Goal: Use online tool/utility: Utilize a website feature to perform a specific function

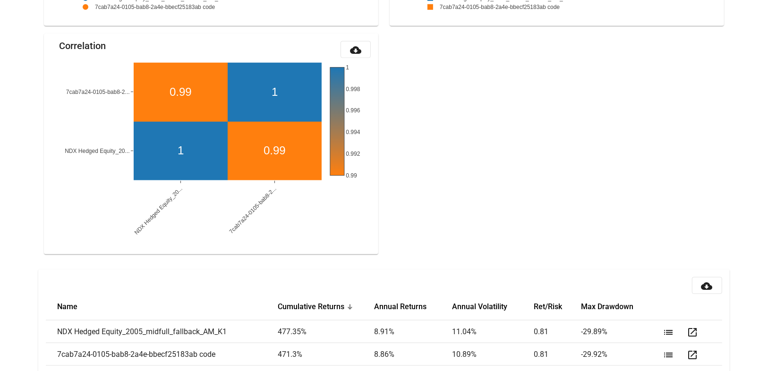
scroll to position [1014, 0]
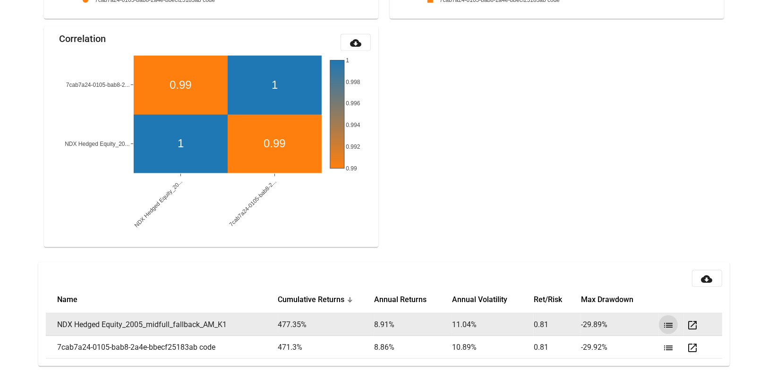
click at [665, 320] on mat-icon "list" at bounding box center [667, 325] width 11 height 11
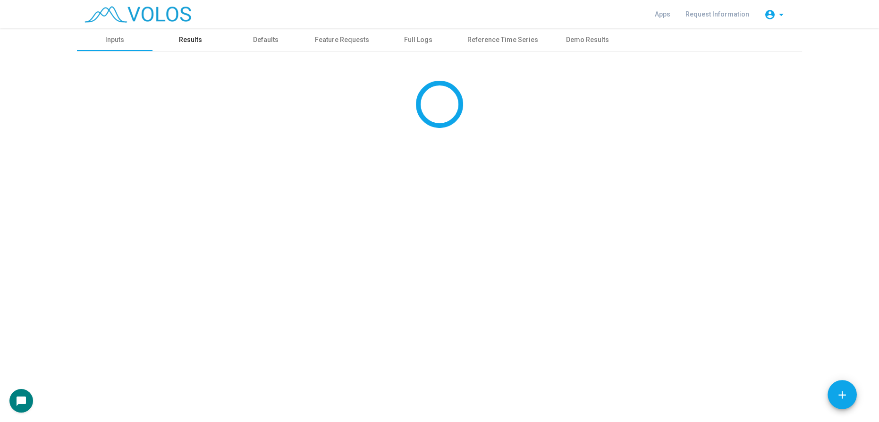
click at [195, 42] on div "Results" at bounding box center [190, 40] width 23 height 10
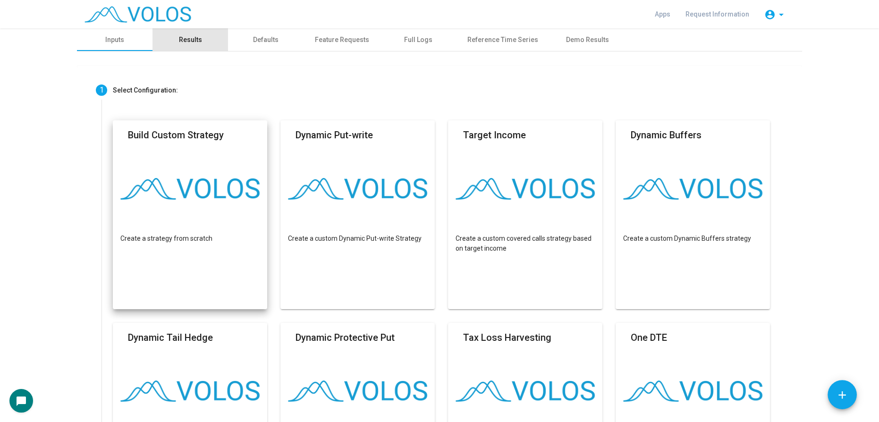
click at [179, 35] on div "Results" at bounding box center [190, 40] width 23 height 10
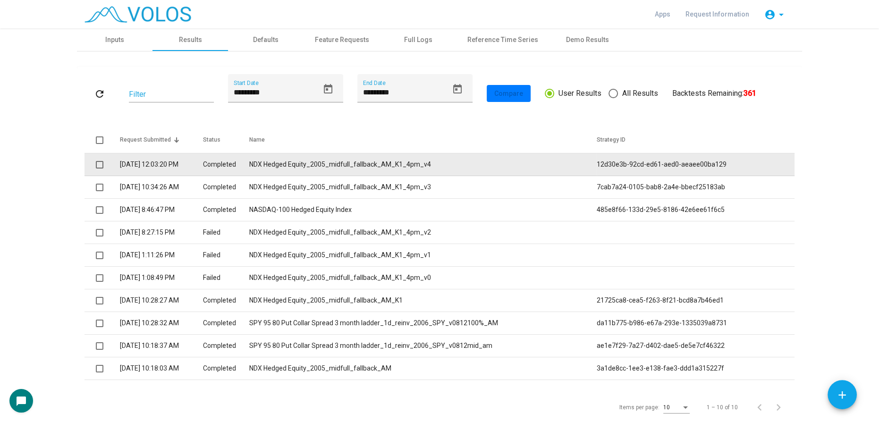
click at [418, 169] on td "NDX Hedged Equity_2005_midfull_fallback_AM_K1_4pm_v4" at bounding box center [422, 164] width 347 height 23
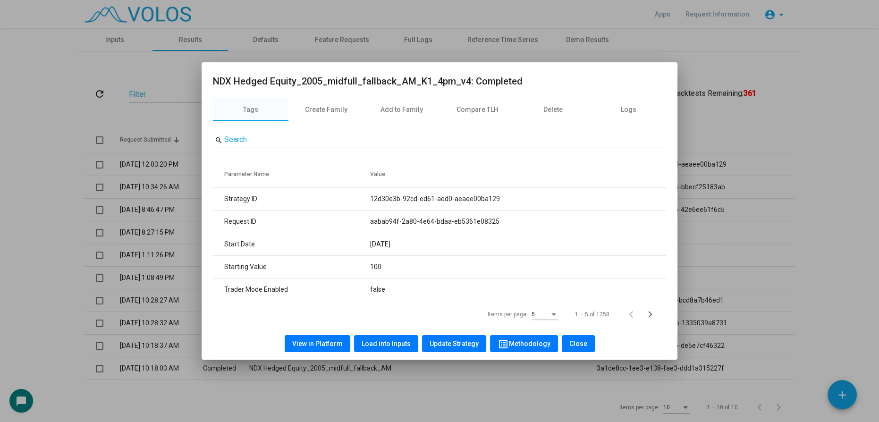
click at [391, 346] on span "Load into Inputs" at bounding box center [386, 344] width 49 height 8
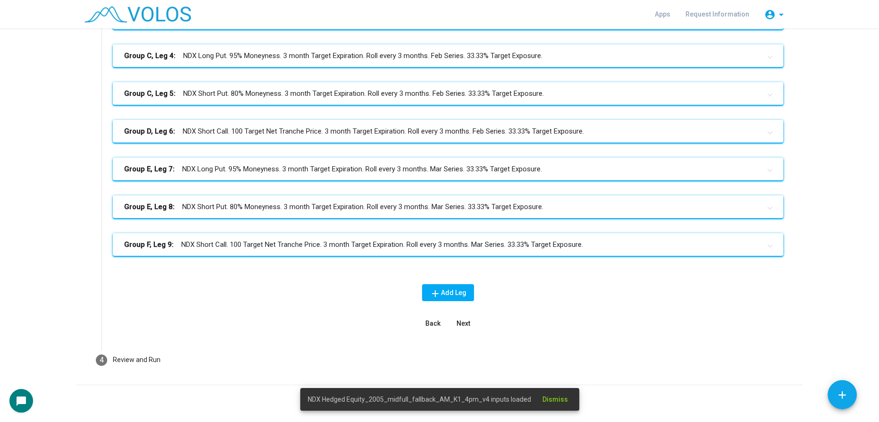
click at [431, 245] on mat-panel-title "Group F, Leg 9: NDX Short Call. 100 Target Net Tranche Price. 3 month Target Ex…" at bounding box center [442, 244] width 636 height 11
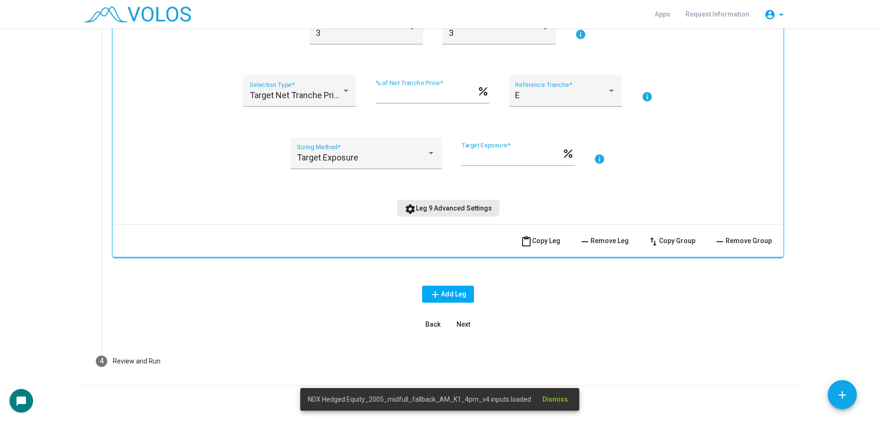
click at [441, 200] on button "settings Leg 9 Advanced Settings" at bounding box center [448, 208] width 102 height 17
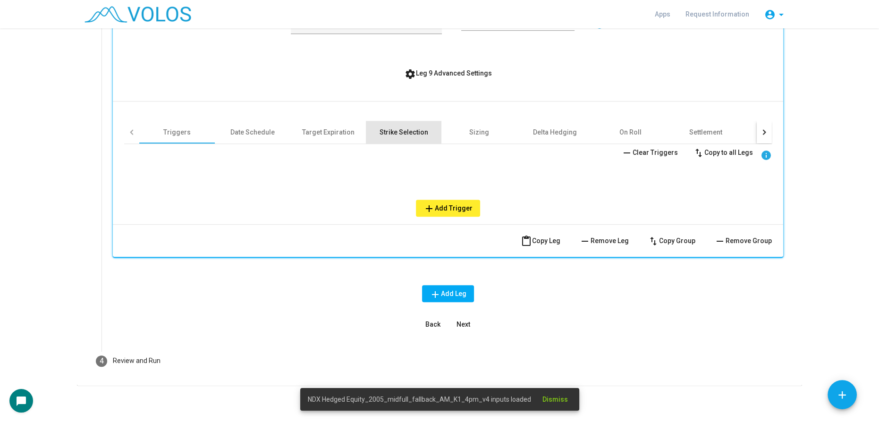
click at [383, 122] on div "Strike Selection" at bounding box center [404, 132] width 76 height 23
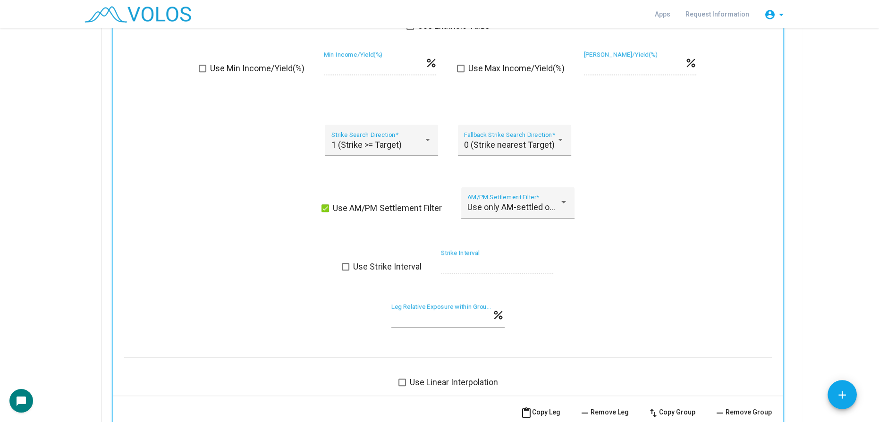
scroll to position [1001, 0]
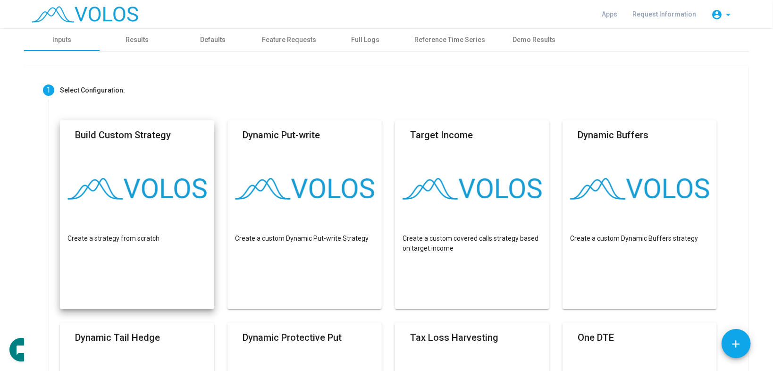
click at [118, 225] on mat-card "Build Custom Strategy Create a strategy from scratch" at bounding box center [137, 214] width 154 height 189
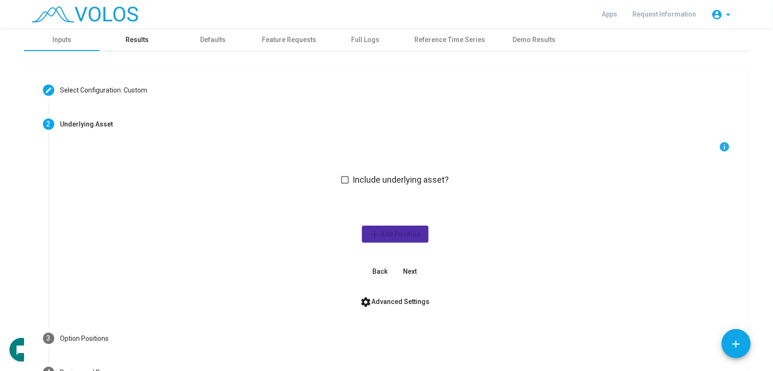
click at [127, 39] on div "Results" at bounding box center [137, 40] width 23 height 10
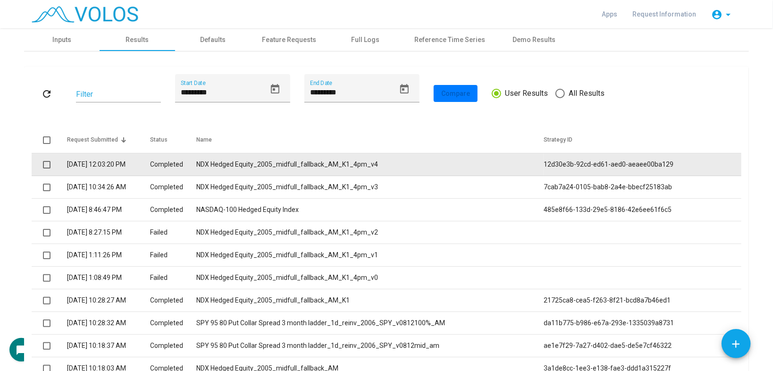
click at [339, 166] on td "NDX Hedged Equity_2005_midfull_fallback_AM_K1_4pm_v4" at bounding box center [369, 164] width 347 height 23
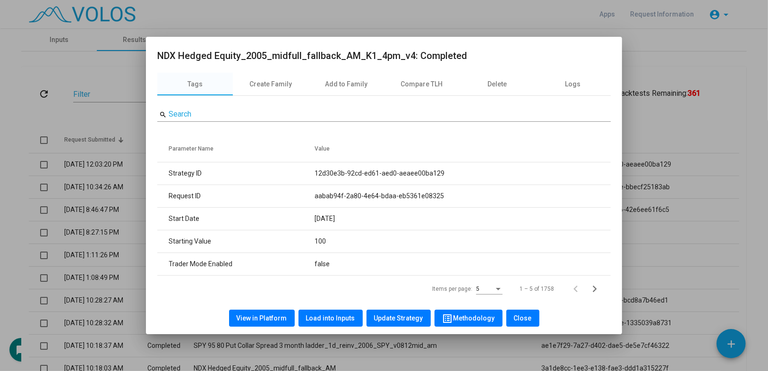
click at [318, 319] on span "Load into Inputs" at bounding box center [330, 318] width 49 height 8
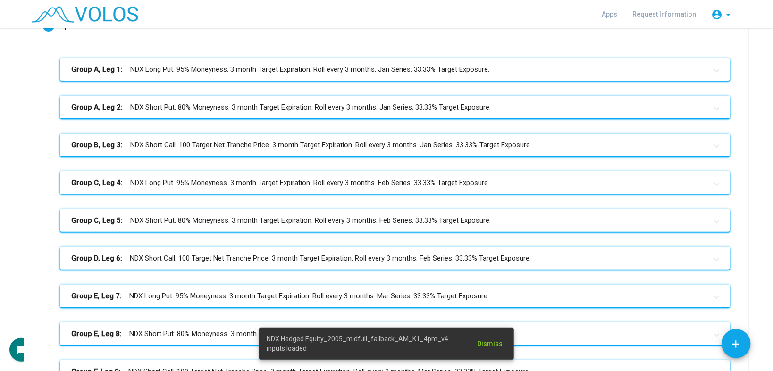
scroll to position [310, 0]
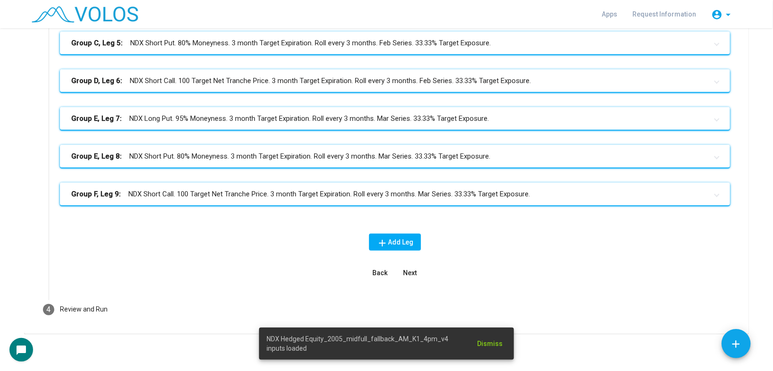
click at [278, 202] on mat-expansion-panel-header "Group F, Leg 9: NDX Short Call. 100 Target Net Tranche Price. 3 month Target Ex…" at bounding box center [395, 194] width 670 height 23
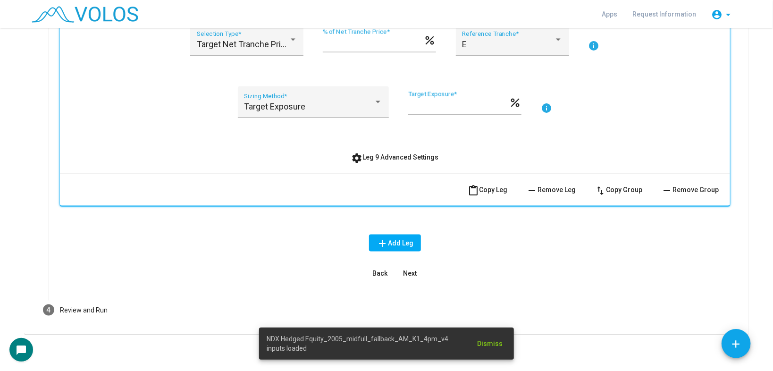
click at [385, 158] on span "settings Leg 9 Advanced Settings" at bounding box center [395, 157] width 87 height 8
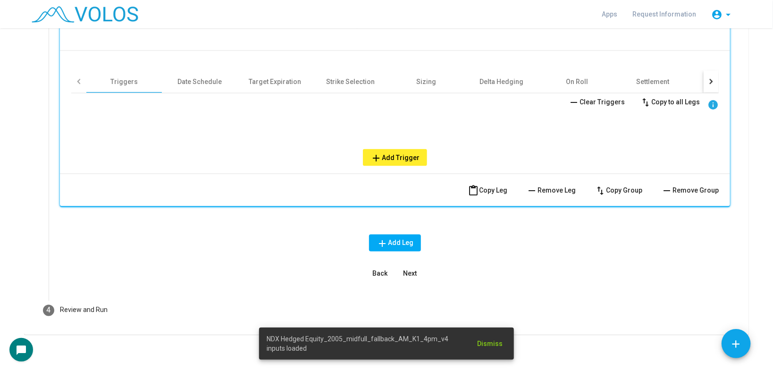
scroll to position [758, 0]
click at [340, 77] on div "Strike Selection" at bounding box center [351, 81] width 49 height 9
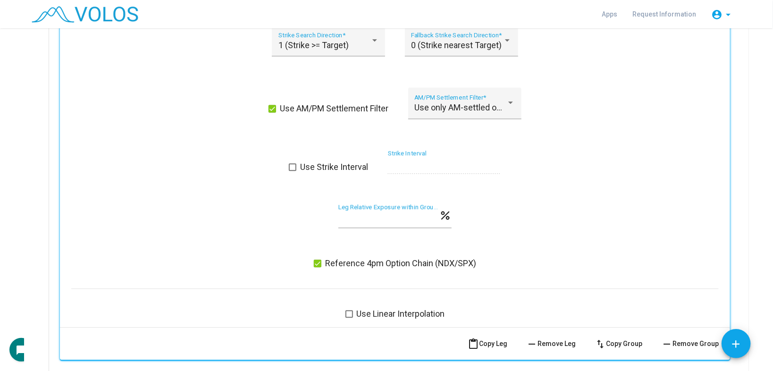
scroll to position [1249, 0]
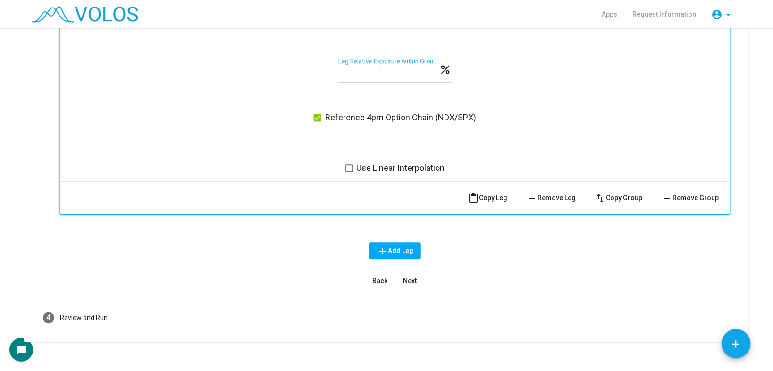
click at [411, 283] on button "Next" at bounding box center [410, 280] width 30 height 17
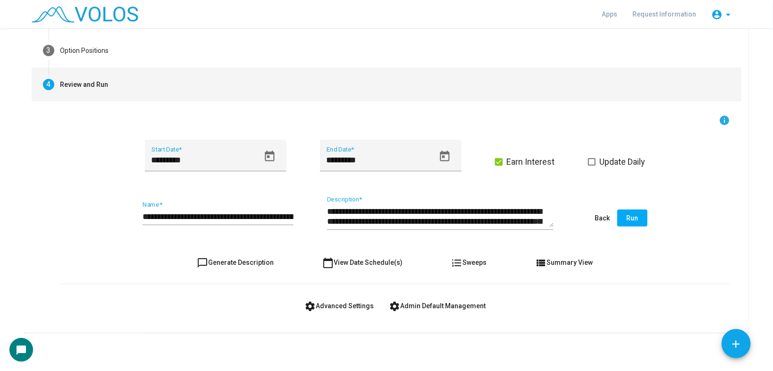
scroll to position [107, 0]
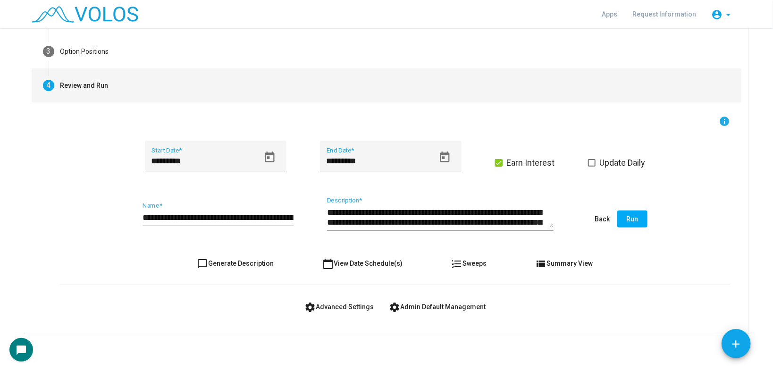
click at [251, 264] on span "chat_bubble_outline Generate Description" at bounding box center [235, 264] width 77 height 8
type textarea "**********"
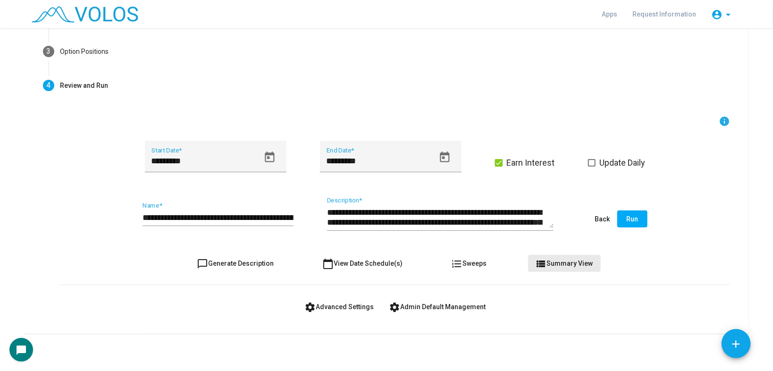
click at [570, 261] on span "view_list Summary View" at bounding box center [565, 264] width 58 height 8
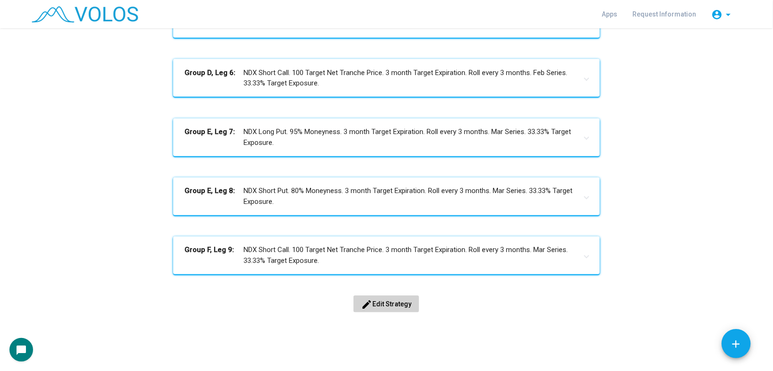
click at [406, 302] on span "edit Edit Strategy" at bounding box center [386, 304] width 51 height 8
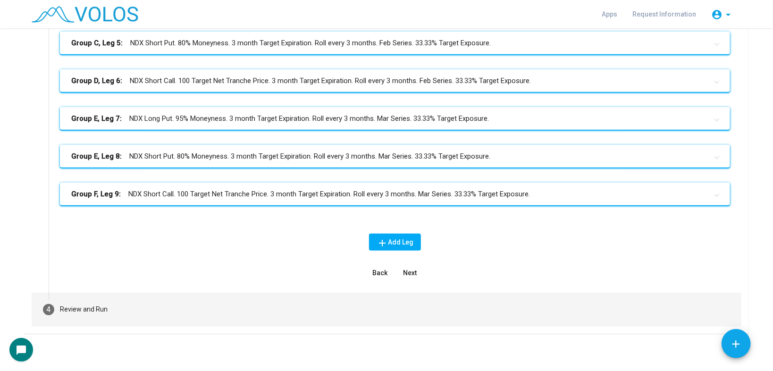
click at [141, 302] on mat-step-header "4 Review and Run" at bounding box center [387, 310] width 710 height 34
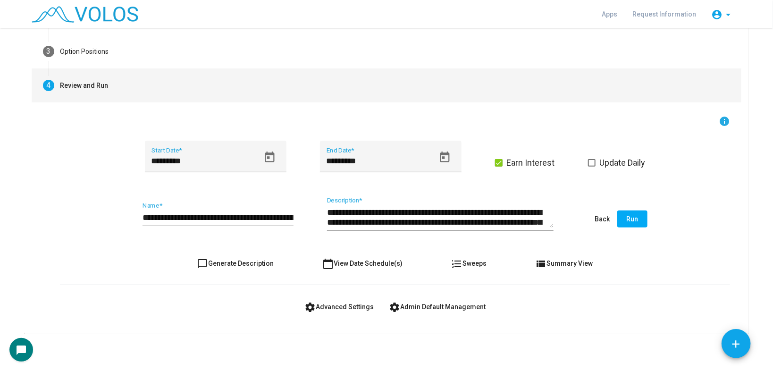
scroll to position [200, 0]
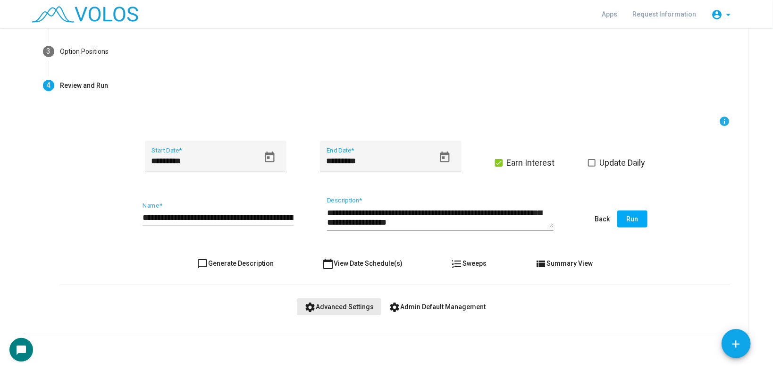
click at [353, 306] on span "settings Advanced Settings" at bounding box center [339, 307] width 69 height 8
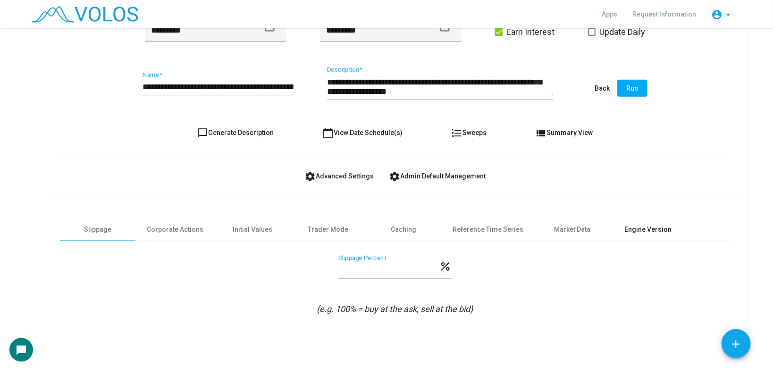
click at [648, 225] on div "Engine Version" at bounding box center [648, 230] width 47 height 10
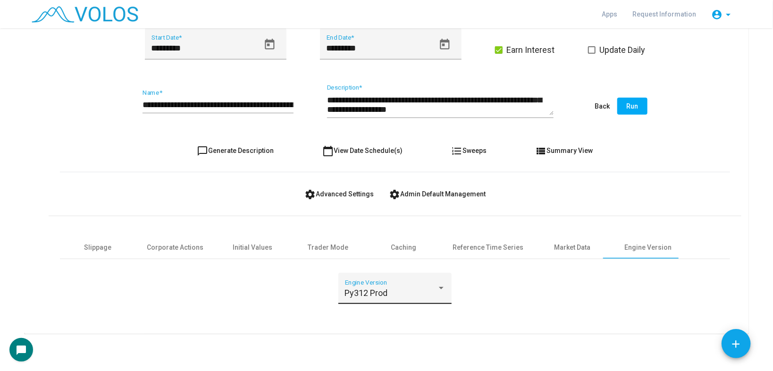
click at [386, 299] on div "Py312 Prod Engine Version" at bounding box center [395, 291] width 101 height 25
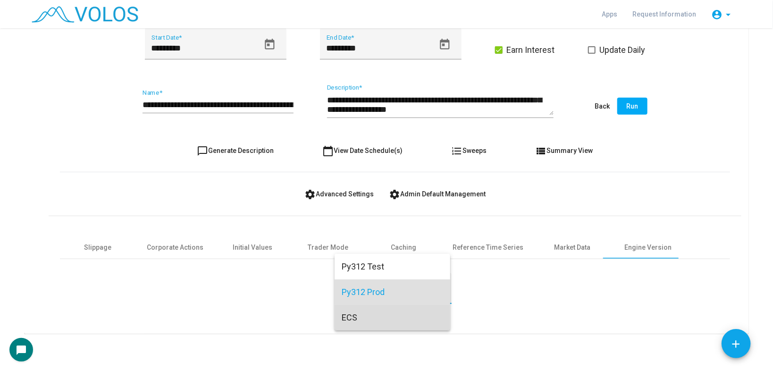
click at [372, 314] on span "ECS" at bounding box center [392, 317] width 101 height 25
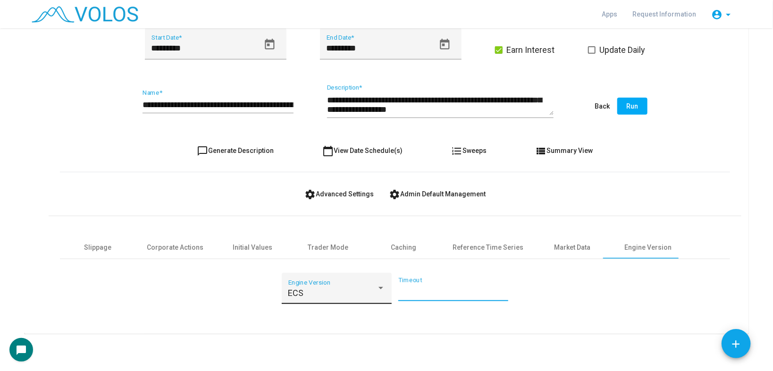
drag, startPoint x: 419, startPoint y: 291, endPoint x: 379, endPoint y: 290, distance: 39.7
click at [379, 290] on div "ECS Engine Version ** Timeout" at bounding box center [395, 294] width 227 height 43
type input "**"
click at [276, 102] on input "**********" at bounding box center [218, 104] width 151 height 9
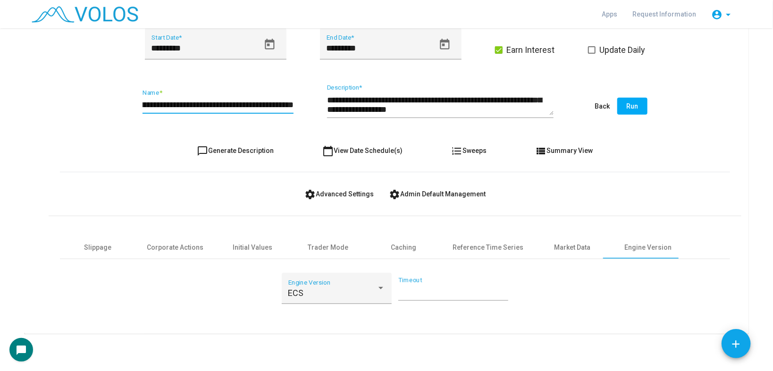
type input "**********"
click at [630, 109] on span "Run" at bounding box center [633, 106] width 12 height 8
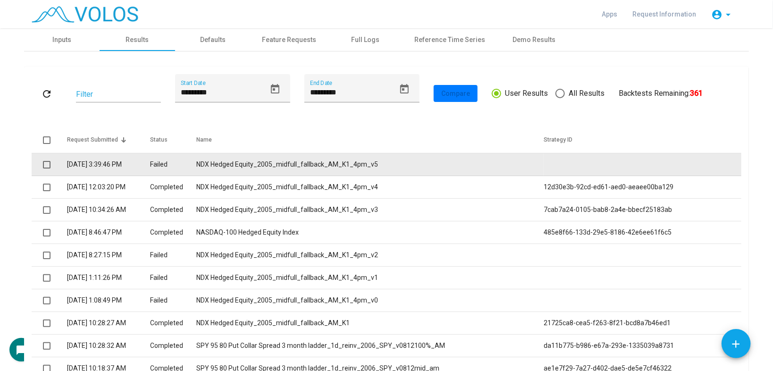
click at [328, 166] on td "NDX Hedged Equity_2005_midfull_fallback_AM_K1_4pm_v5" at bounding box center [369, 164] width 347 height 23
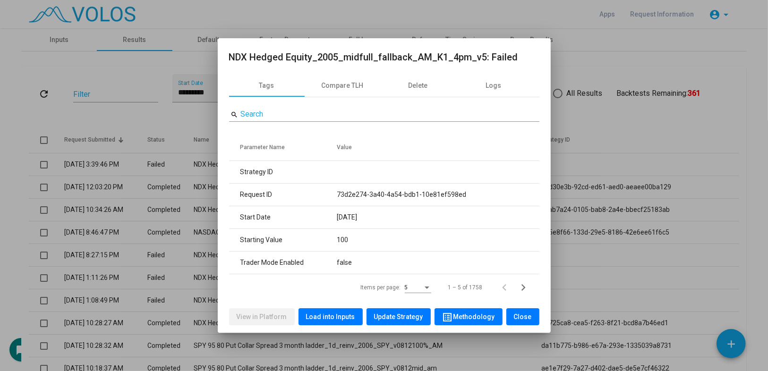
click at [98, 158] on div at bounding box center [384, 185] width 768 height 371
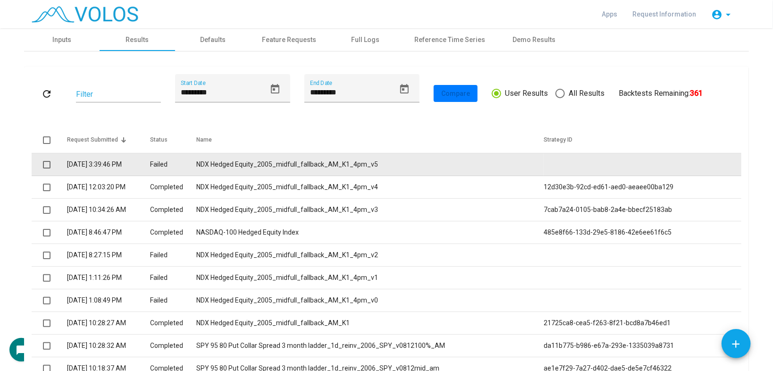
click at [271, 172] on td "NDX Hedged Equity_2005_midfull_fallback_AM_K1_4pm_v5" at bounding box center [369, 164] width 347 height 23
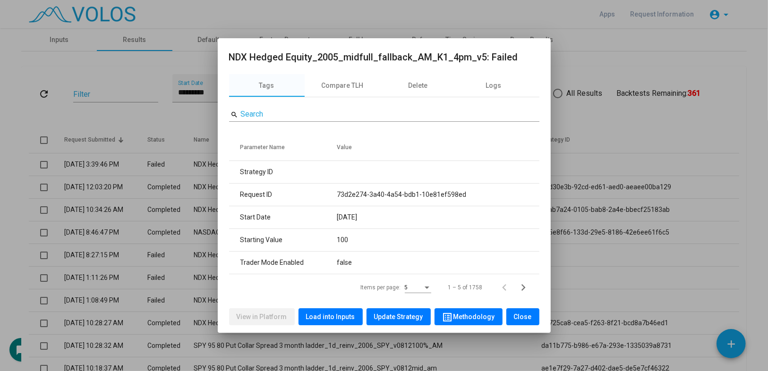
click at [330, 315] on span "Load into Inputs" at bounding box center [330, 317] width 49 height 8
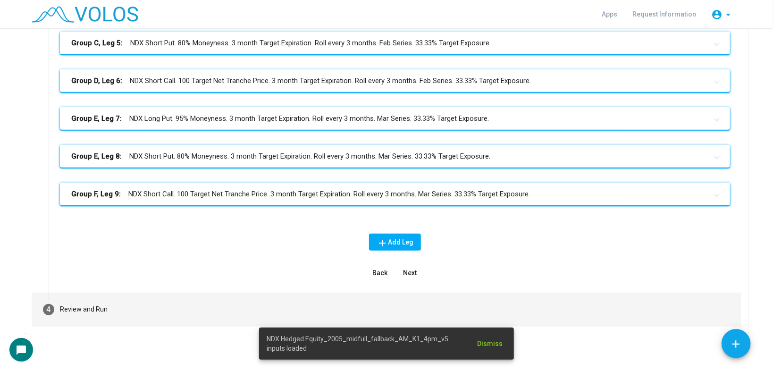
click at [151, 309] on mat-step-header "4 Review and Run" at bounding box center [387, 310] width 710 height 34
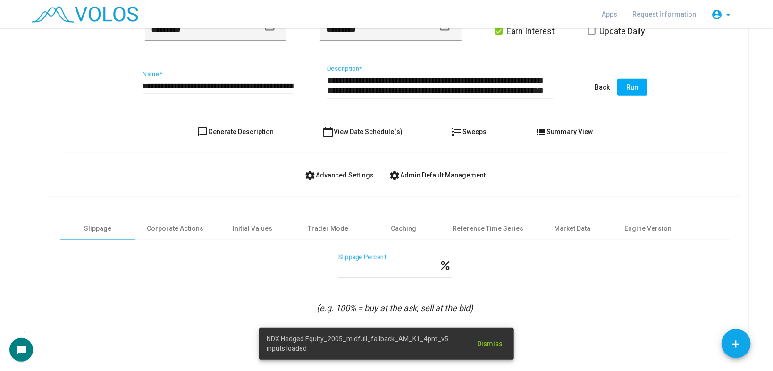
scroll to position [237, 0]
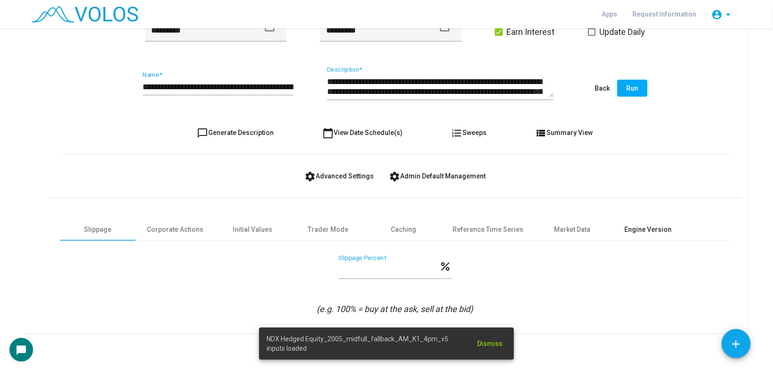
click at [654, 229] on div "Engine Version" at bounding box center [648, 230] width 47 height 10
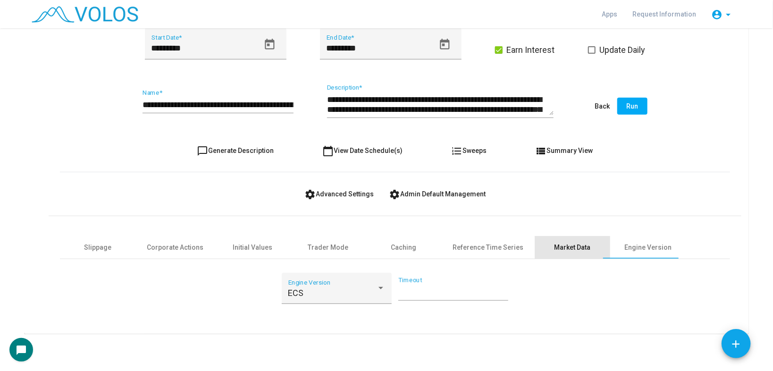
click at [558, 243] on div "Market Data" at bounding box center [573, 248] width 36 height 10
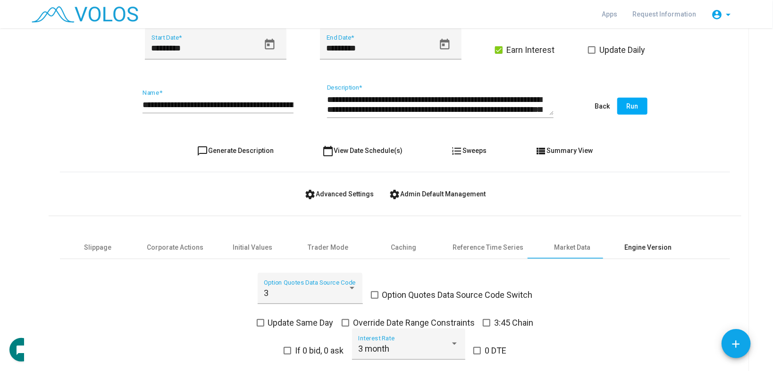
click at [641, 243] on div "Engine Version" at bounding box center [648, 248] width 47 height 10
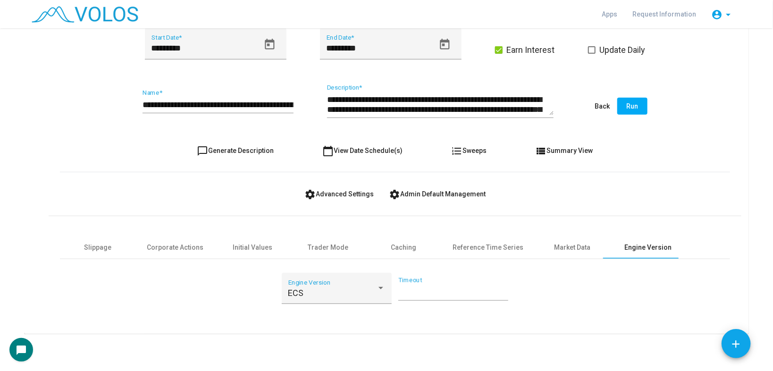
scroll to position [0, 0]
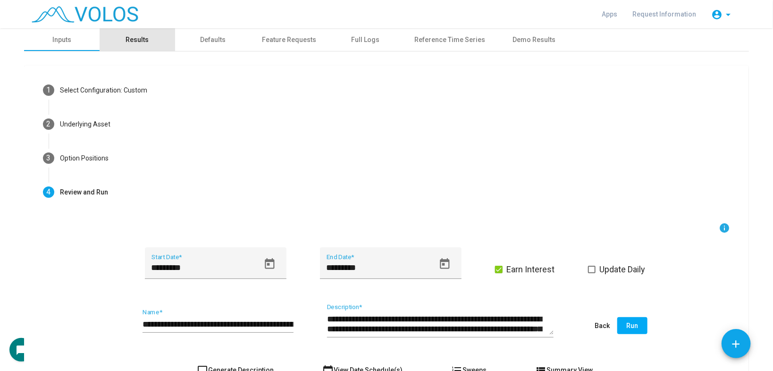
click at [135, 40] on div "Results" at bounding box center [137, 40] width 23 height 10
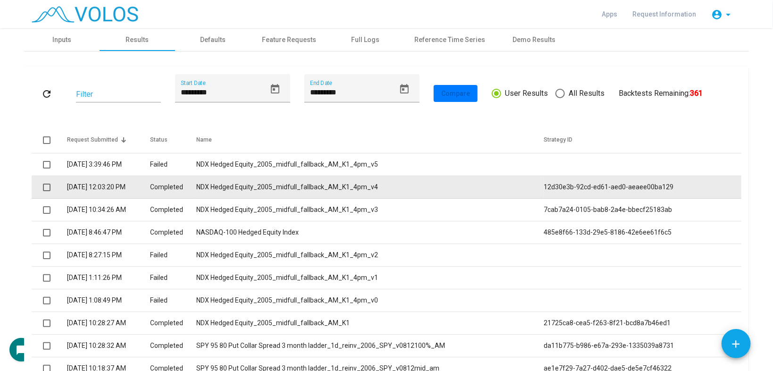
click at [284, 184] on td "NDX Hedged Equity_2005_midfull_fallback_AM_K1_4pm_v4" at bounding box center [369, 187] width 347 height 23
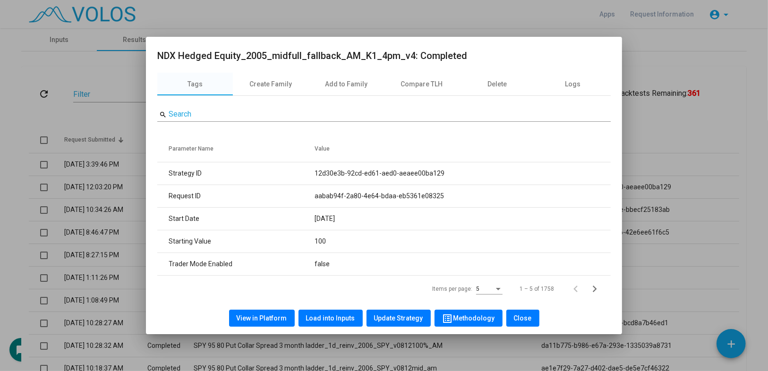
click at [327, 313] on button "Load into Inputs" at bounding box center [330, 318] width 64 height 17
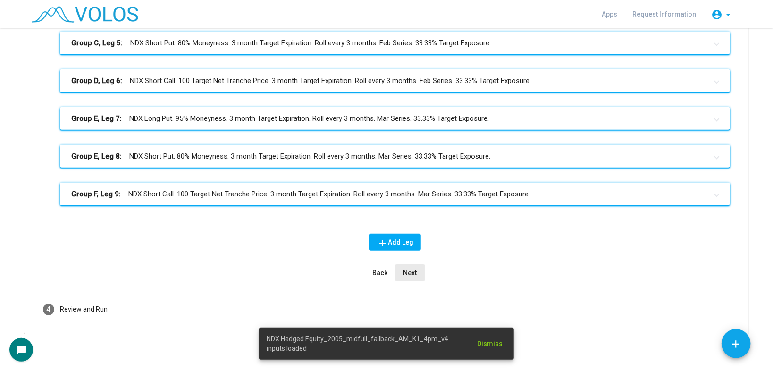
click at [404, 270] on span "Next" at bounding box center [411, 273] width 14 height 8
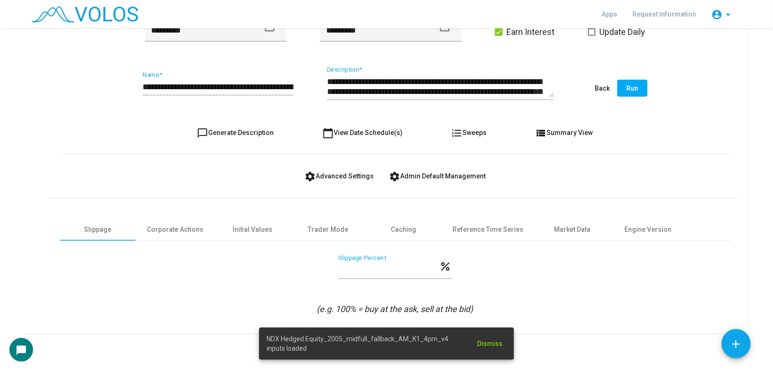
scroll to position [237, 0]
click at [634, 222] on div "Engine Version" at bounding box center [648, 229] width 76 height 23
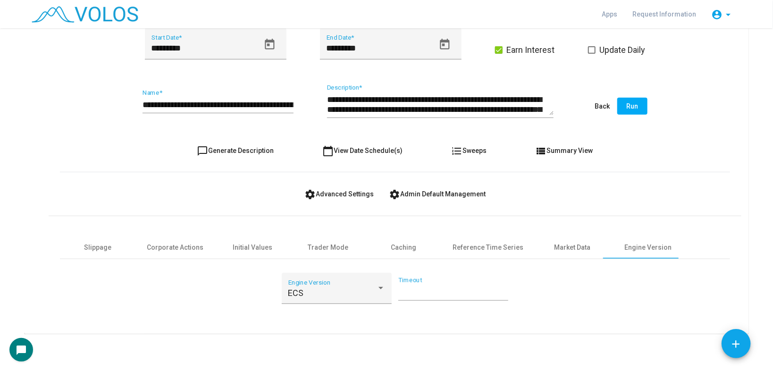
click at [241, 149] on span "chat_bubble_outline Generate Description" at bounding box center [235, 151] width 77 height 8
type textarea "**********"
click at [241, 149] on span "chat_bubble_outline Generate Description" at bounding box center [235, 151] width 77 height 8
click at [275, 103] on input "**********" at bounding box center [218, 104] width 151 height 9
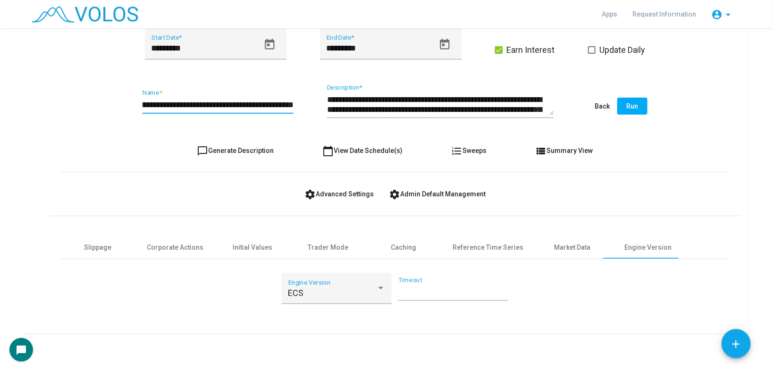
type input "**********"
click at [635, 107] on span "Run" at bounding box center [633, 106] width 12 height 8
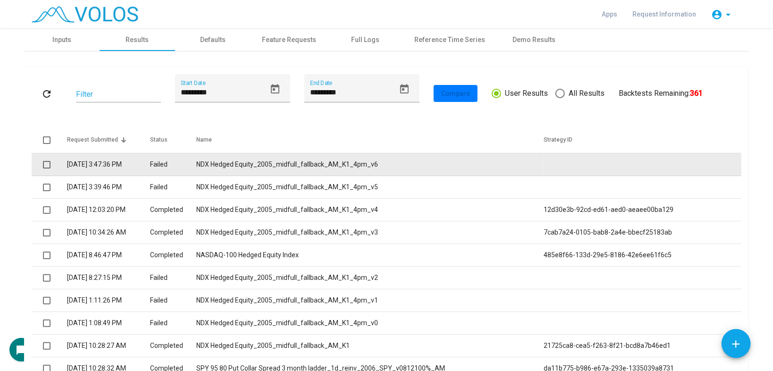
click at [288, 161] on td "NDX Hedged Equity_2005_midfull_fallback_AM_K1_4pm_v6" at bounding box center [369, 164] width 347 height 23
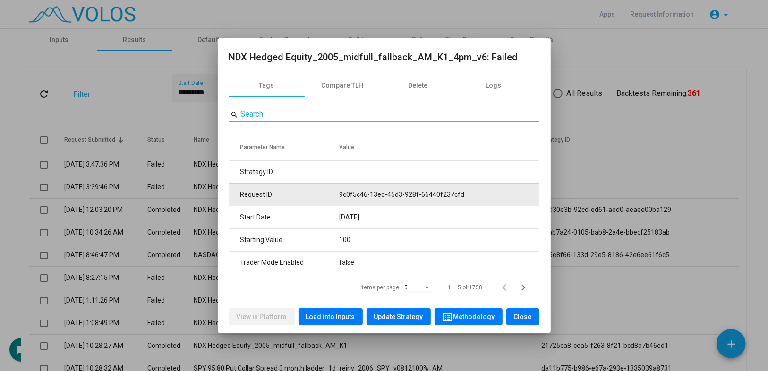
drag, startPoint x: 341, startPoint y: 193, endPoint x: 492, endPoint y: 195, distance: 151.5
click at [492, 195] on tr "Request ID 9c0f5c46-13ed-45d3-928f-66440f237cfd" at bounding box center [384, 194] width 310 height 23
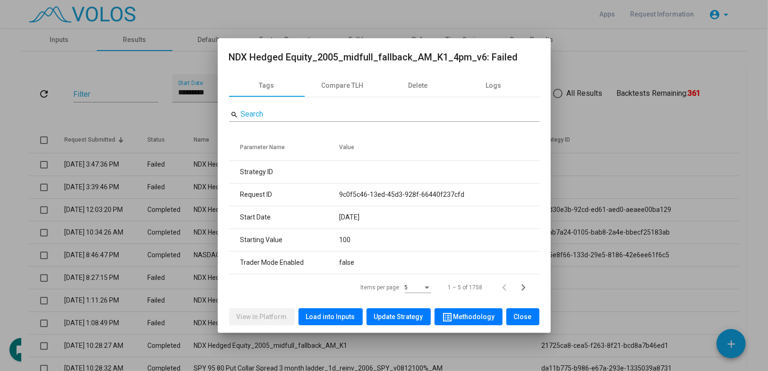
copy tr "9c0f5c46-13ed-45d3-928f-66440f237cfd"
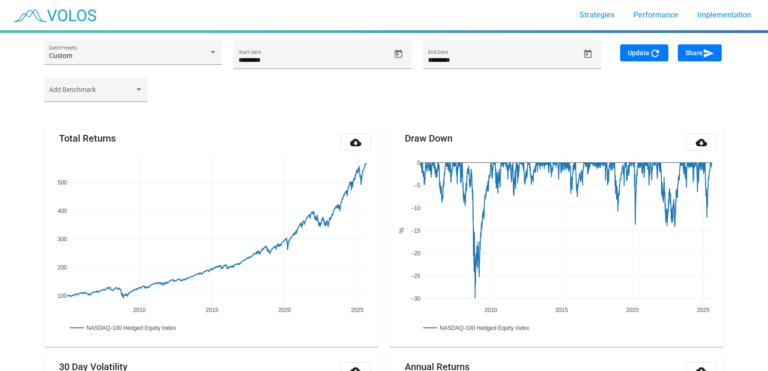
scroll to position [110, 0]
